Goal: Check status: Check status

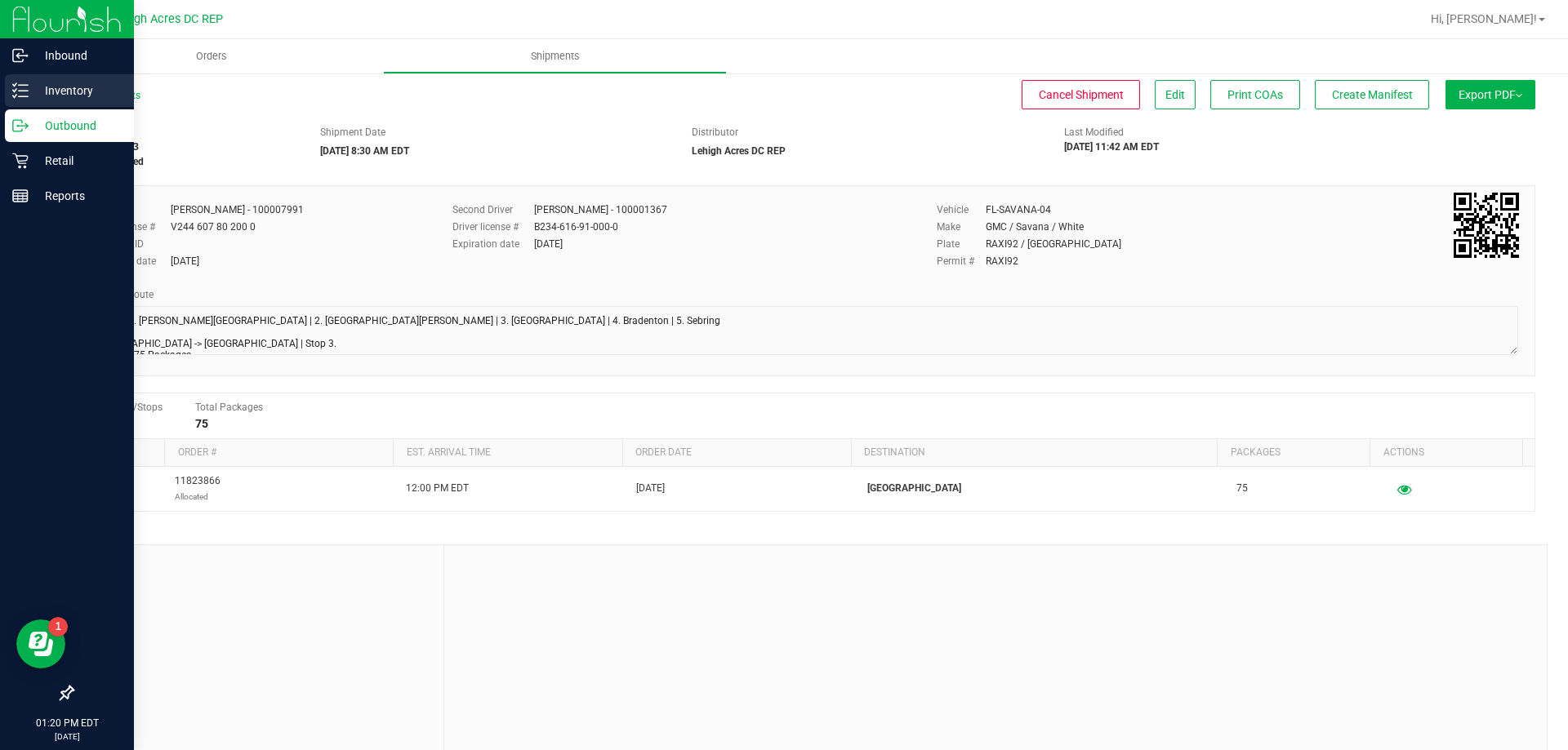
click at [94, 91] on p "Inventory" at bounding box center [77, 91] width 98 height 19
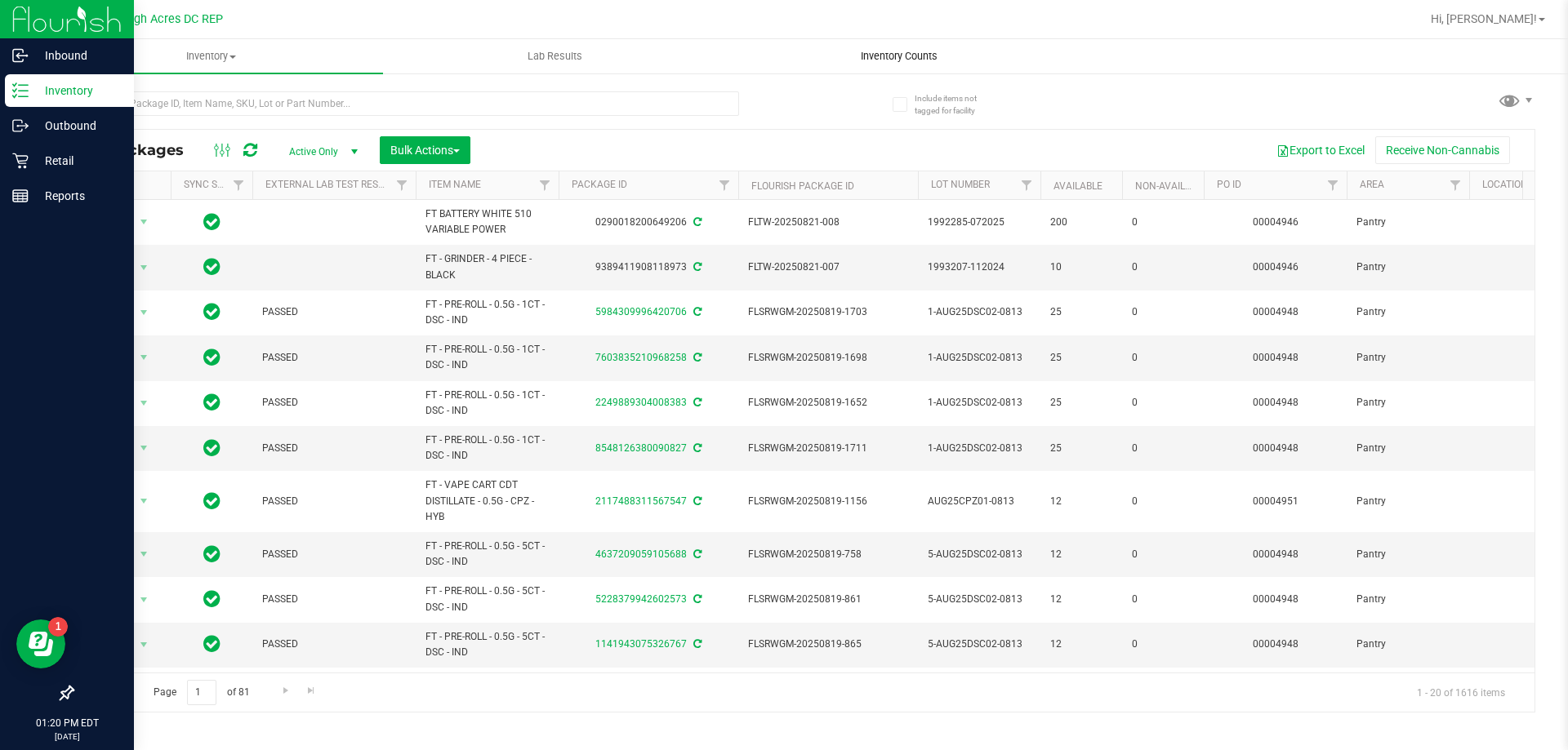
click at [872, 72] on uib-tab-heading "Inventory Counts" at bounding box center [899, 56] width 342 height 33
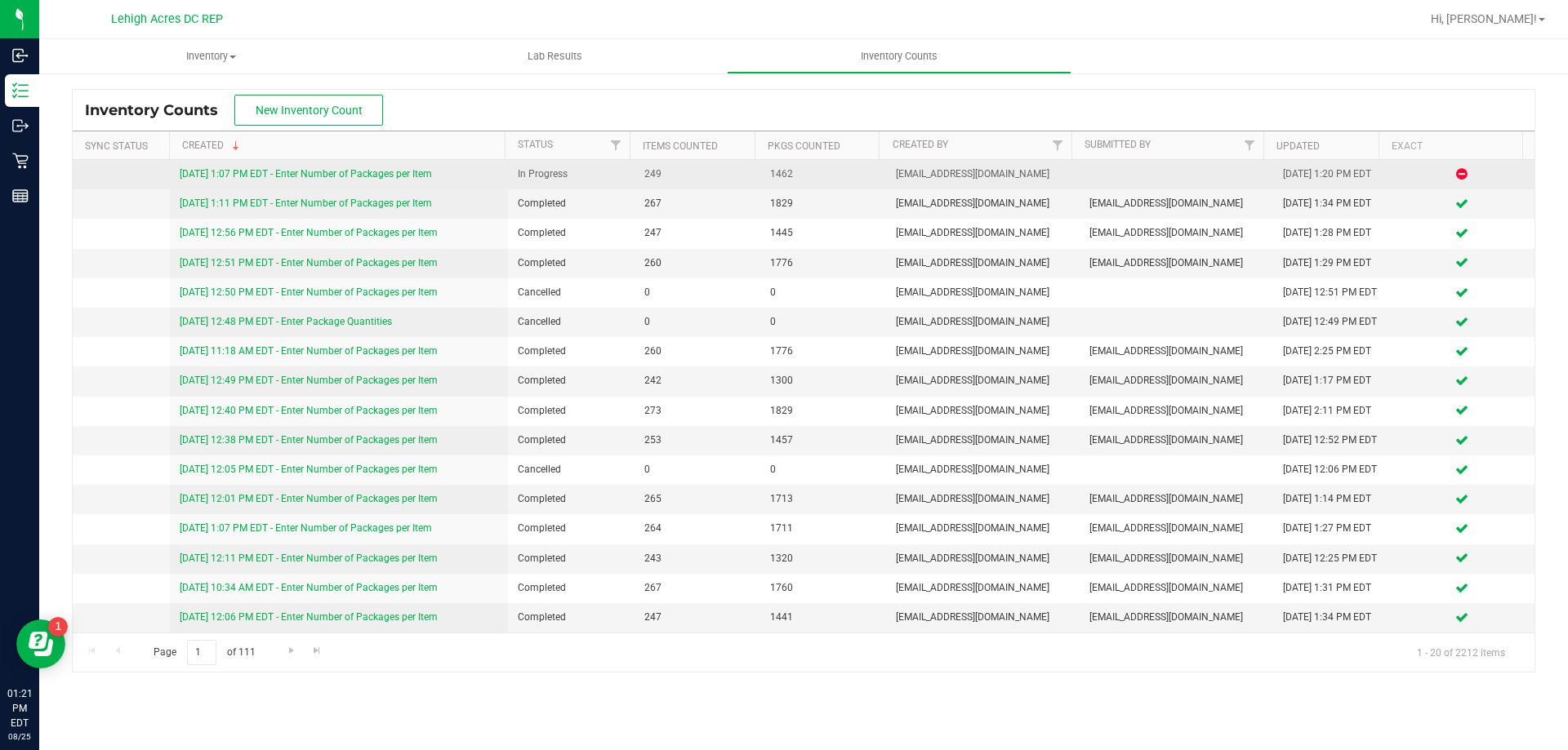
click at [367, 171] on link "[DATE] 1:07 PM EDT - Enter Number of Packages per Item" at bounding box center [305, 174] width 252 height 12
